Goal: Use online tool/utility: Utilize a website feature to perform a specific function

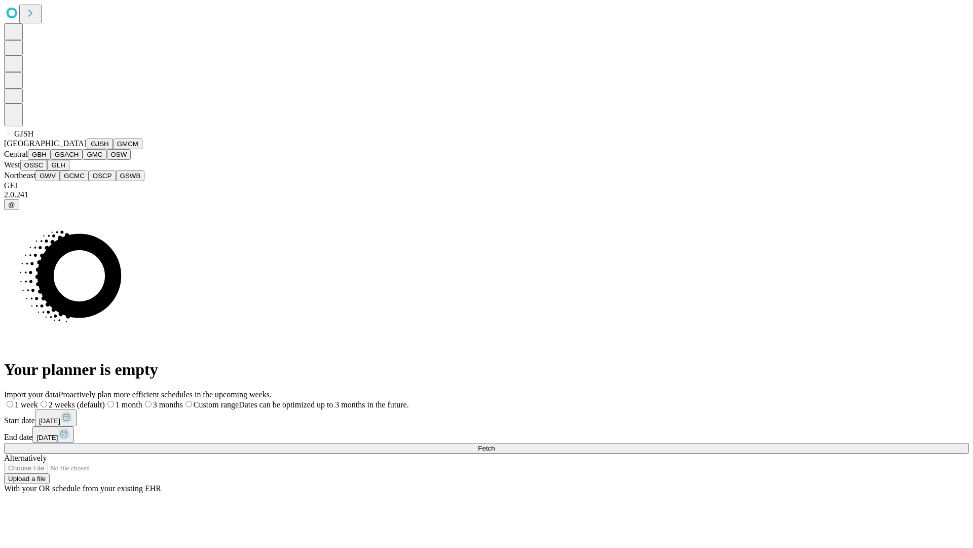
click at [87, 149] on button "GJSH" at bounding box center [100, 143] width 26 height 11
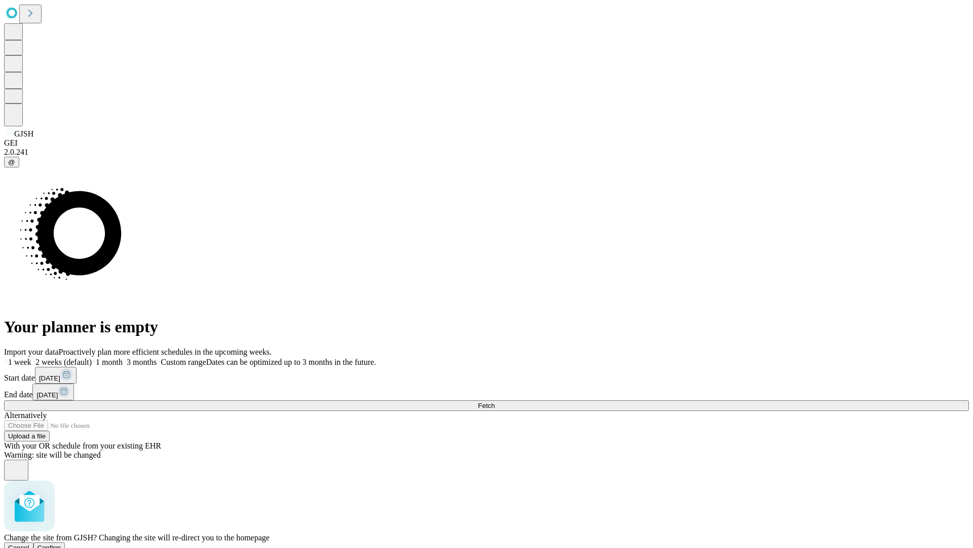
click at [61, 543] on span "Confirm" at bounding box center [50, 547] width 24 height 8
click at [92, 357] on label "2 weeks (default)" at bounding box center [61, 361] width 60 height 9
click at [495, 402] on span "Fetch" at bounding box center [486, 406] width 17 height 8
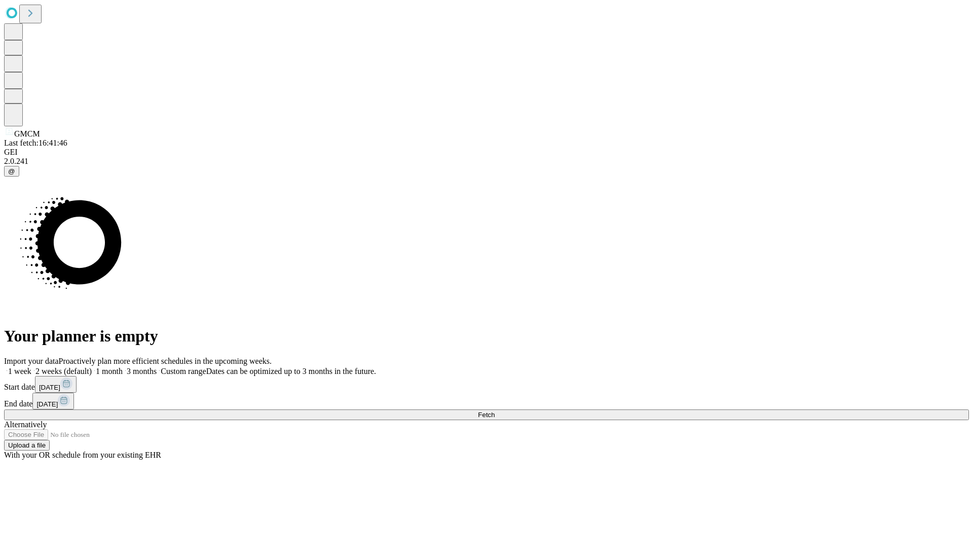
click at [92, 367] on label "2 weeks (default)" at bounding box center [61, 371] width 60 height 9
click at [495, 411] on span "Fetch" at bounding box center [486, 415] width 17 height 8
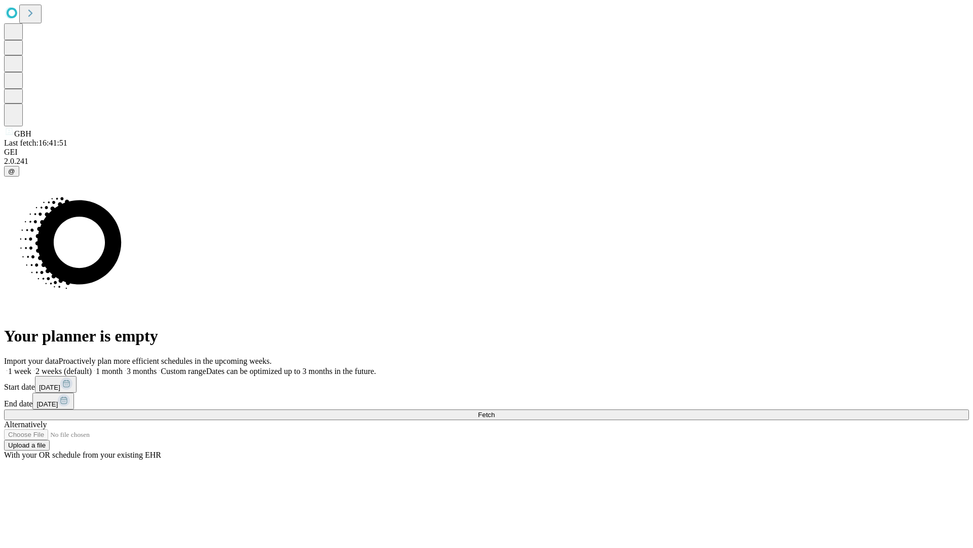
click at [92, 367] on label "2 weeks (default)" at bounding box center [61, 371] width 60 height 9
click at [495, 411] on span "Fetch" at bounding box center [486, 415] width 17 height 8
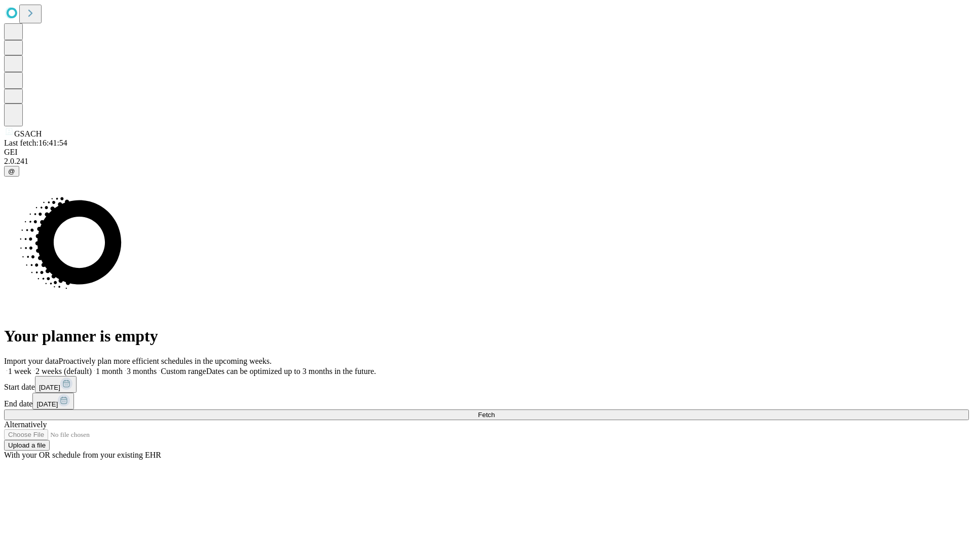
click at [92, 367] on label "2 weeks (default)" at bounding box center [61, 371] width 60 height 9
click at [495, 411] on span "Fetch" at bounding box center [486, 415] width 17 height 8
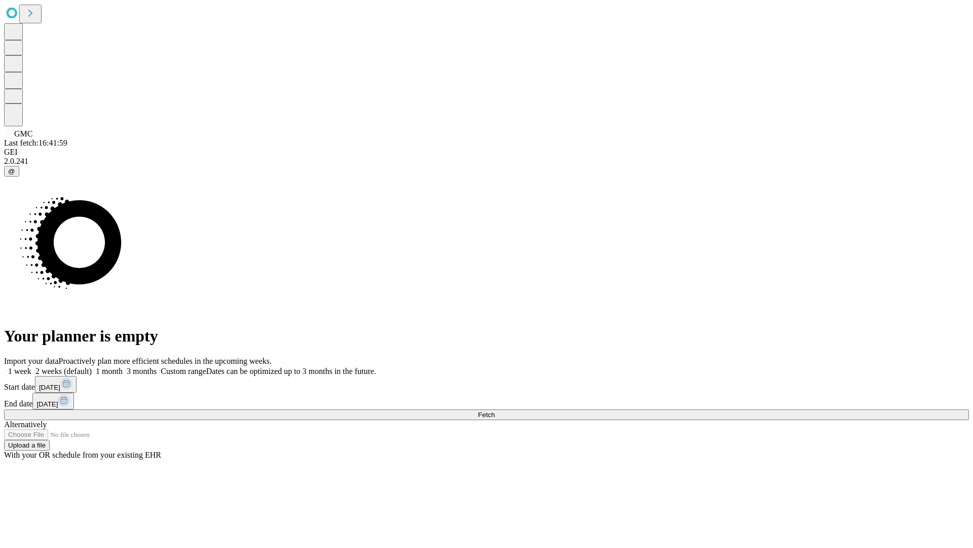
click at [92, 367] on label "2 weeks (default)" at bounding box center [61, 371] width 60 height 9
click at [495, 411] on span "Fetch" at bounding box center [486, 415] width 17 height 8
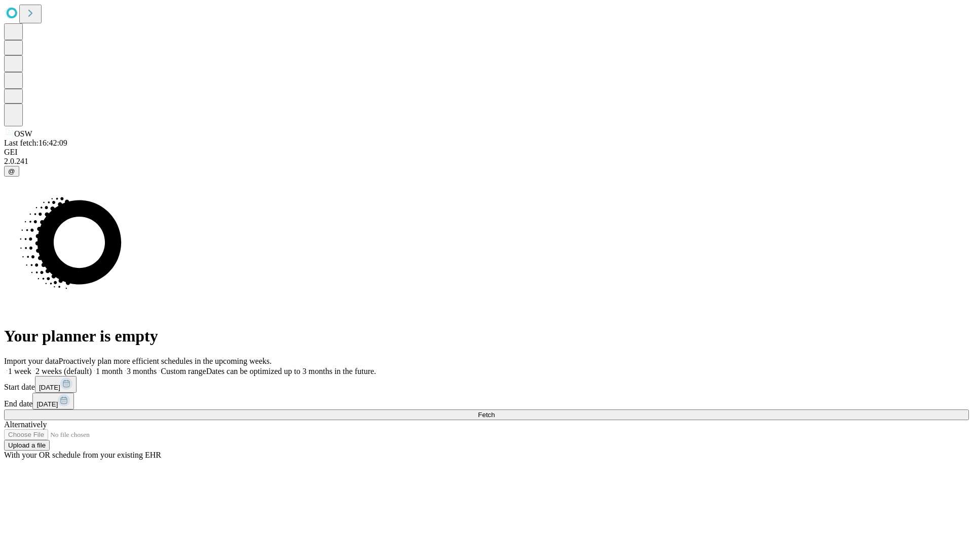
click at [92, 367] on label "2 weeks (default)" at bounding box center [61, 371] width 60 height 9
click at [495, 411] on span "Fetch" at bounding box center [486, 415] width 17 height 8
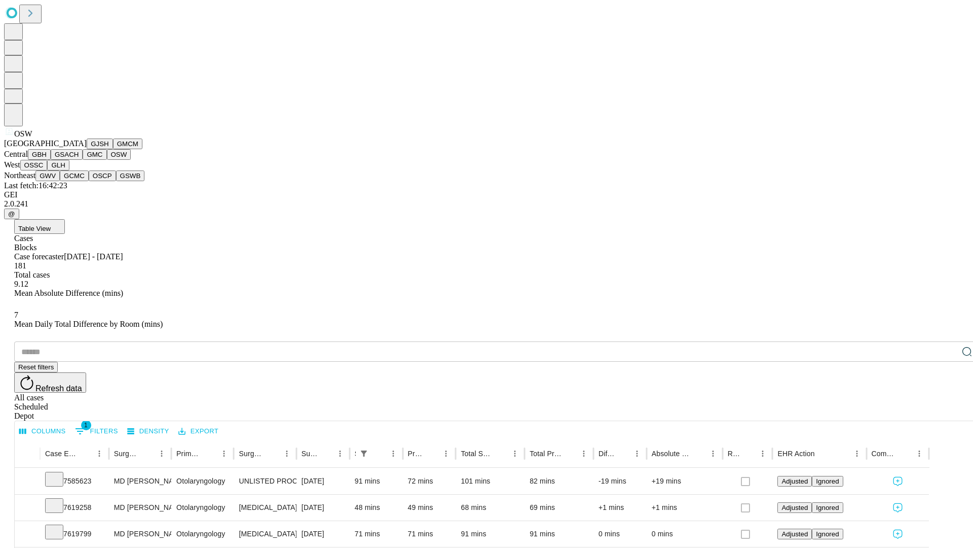
click at [48, 170] on button "OSSC" at bounding box center [33, 165] width 27 height 11
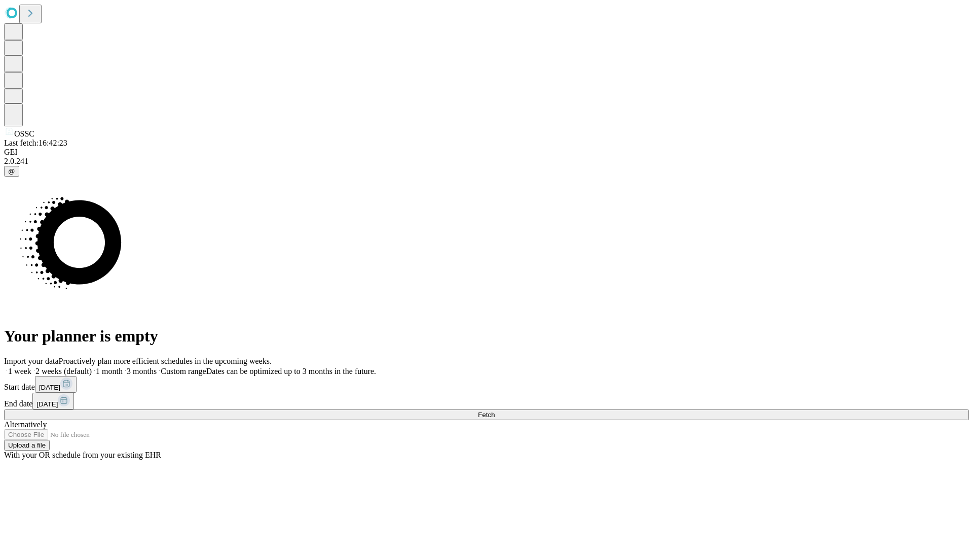
click at [92, 367] on label "2 weeks (default)" at bounding box center [61, 371] width 60 height 9
click at [495, 411] on span "Fetch" at bounding box center [486, 415] width 17 height 8
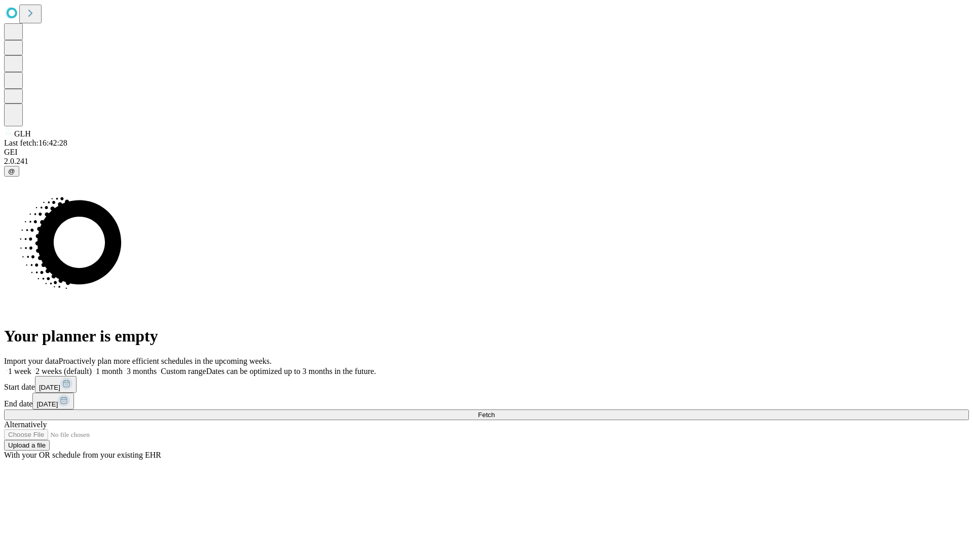
click at [92, 367] on label "2 weeks (default)" at bounding box center [61, 371] width 60 height 9
click at [495, 411] on span "Fetch" at bounding box center [486, 415] width 17 height 8
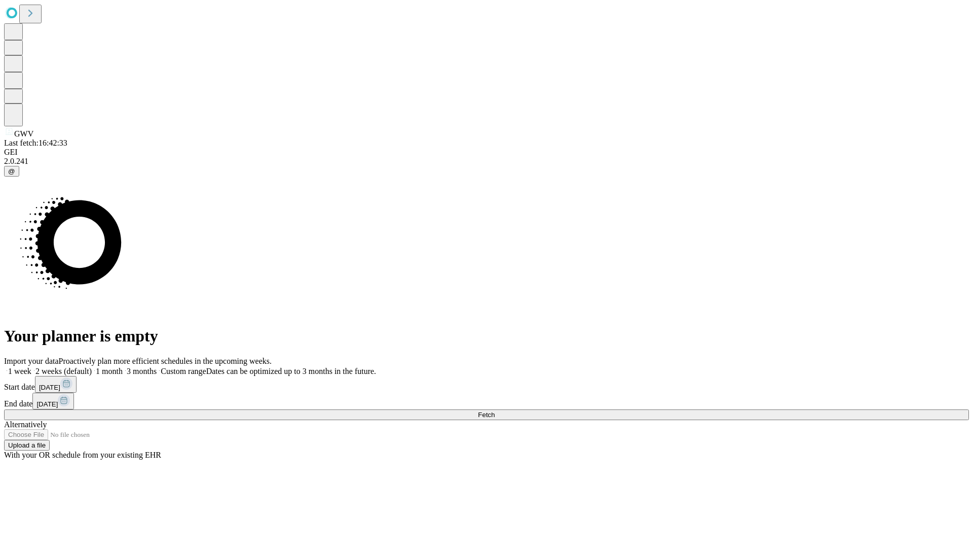
click at [92, 367] on label "2 weeks (default)" at bounding box center [61, 371] width 60 height 9
click at [495, 411] on span "Fetch" at bounding box center [486, 415] width 17 height 8
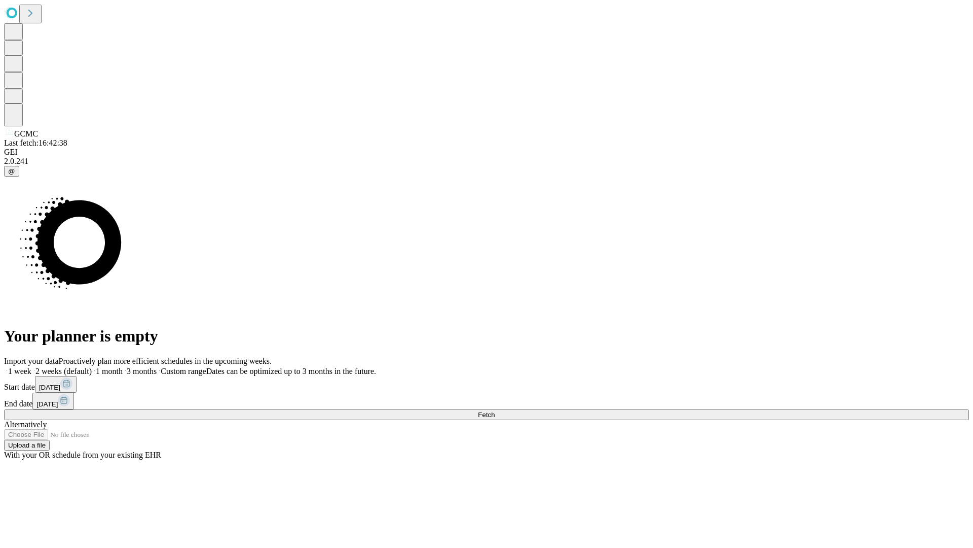
click at [92, 367] on label "2 weeks (default)" at bounding box center [61, 371] width 60 height 9
click at [495, 411] on span "Fetch" at bounding box center [486, 415] width 17 height 8
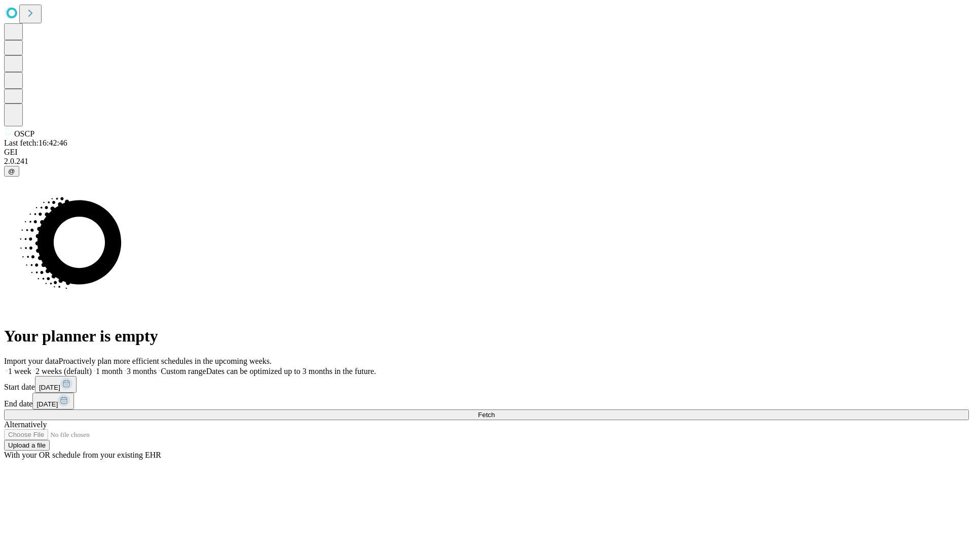
click at [92, 367] on label "2 weeks (default)" at bounding box center [61, 371] width 60 height 9
click at [495, 411] on span "Fetch" at bounding box center [486, 415] width 17 height 8
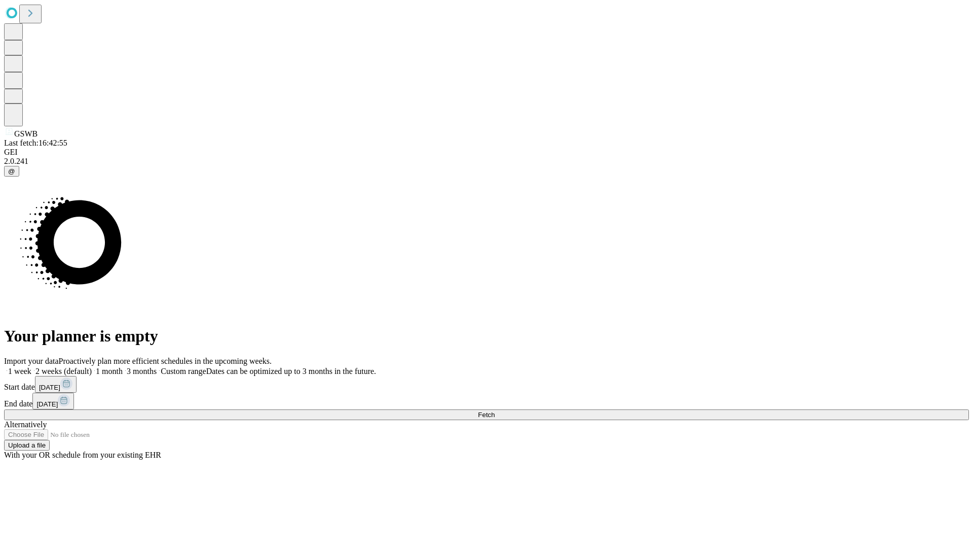
click at [92, 367] on label "2 weeks (default)" at bounding box center [61, 371] width 60 height 9
click at [495, 411] on span "Fetch" at bounding box center [486, 415] width 17 height 8
